Goal: Find specific page/section: Find specific page/section

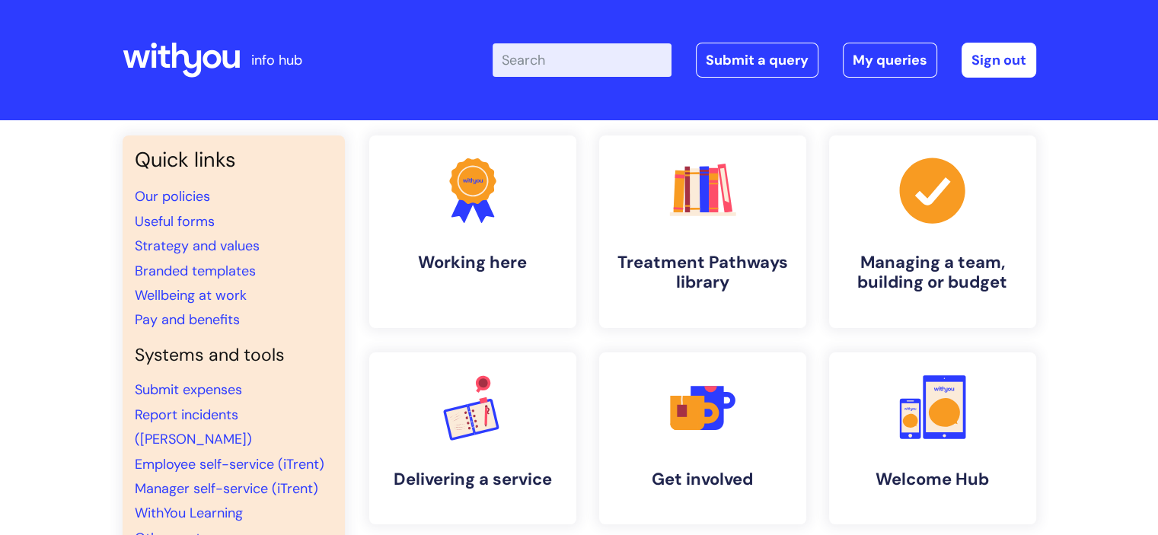
click at [588, 61] on input "Enter your search term here..." at bounding box center [581, 59] width 179 height 33
click at [145, 217] on link "Useful forms" at bounding box center [175, 221] width 80 height 18
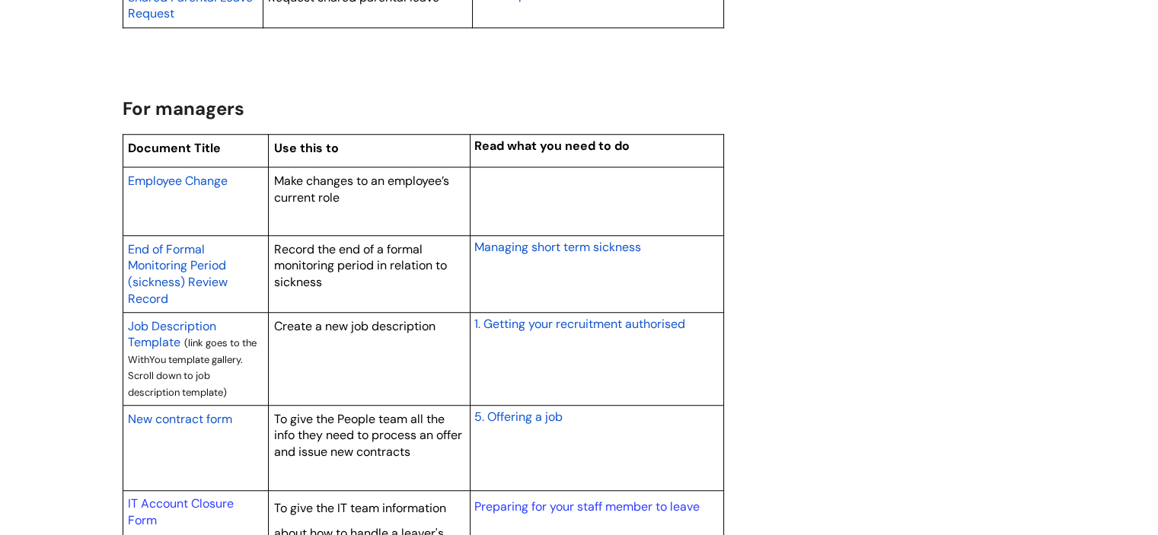
scroll to position [1157, 0]
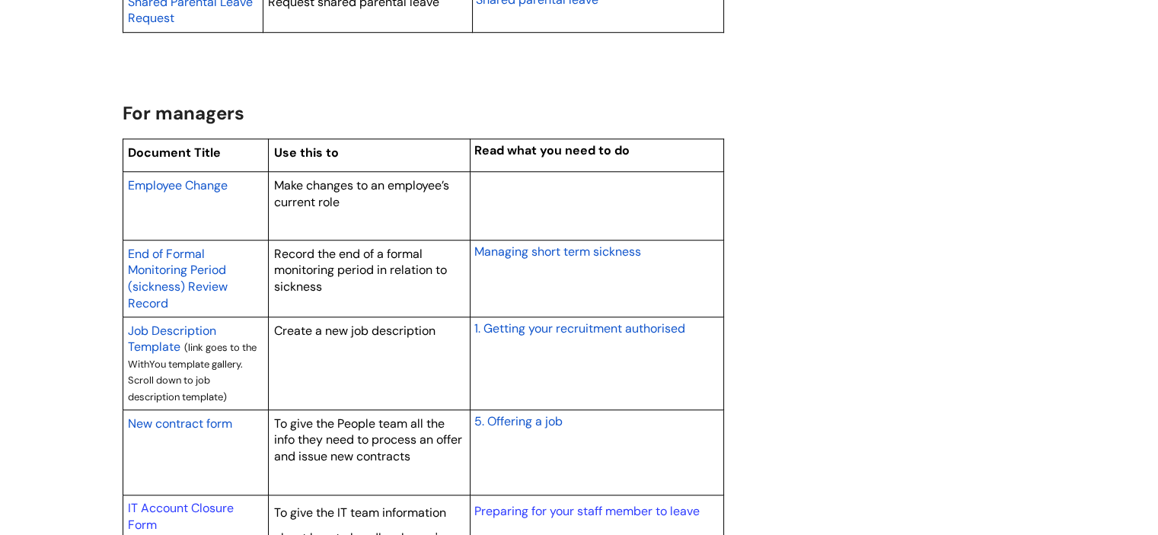
click at [179, 180] on span "Employee Change" at bounding box center [178, 185] width 100 height 16
